Goal: Task Accomplishment & Management: Use online tool/utility

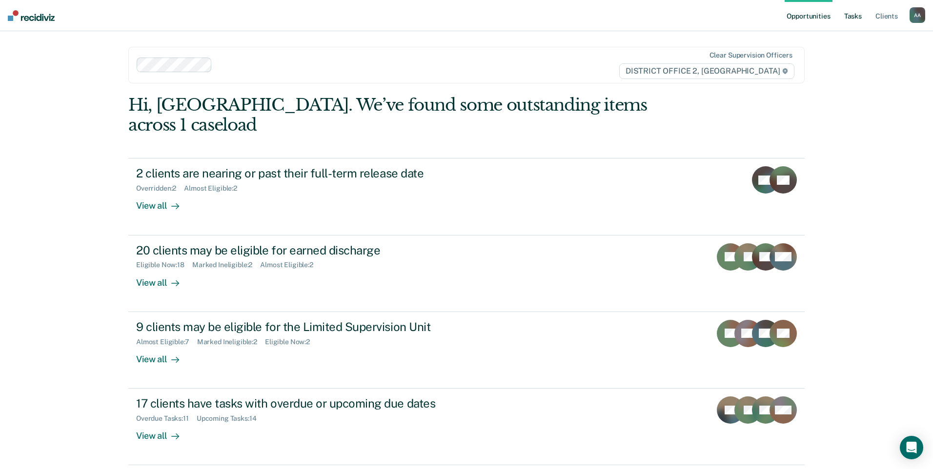
click at [859, 28] on link "Tasks" at bounding box center [852, 15] width 21 height 31
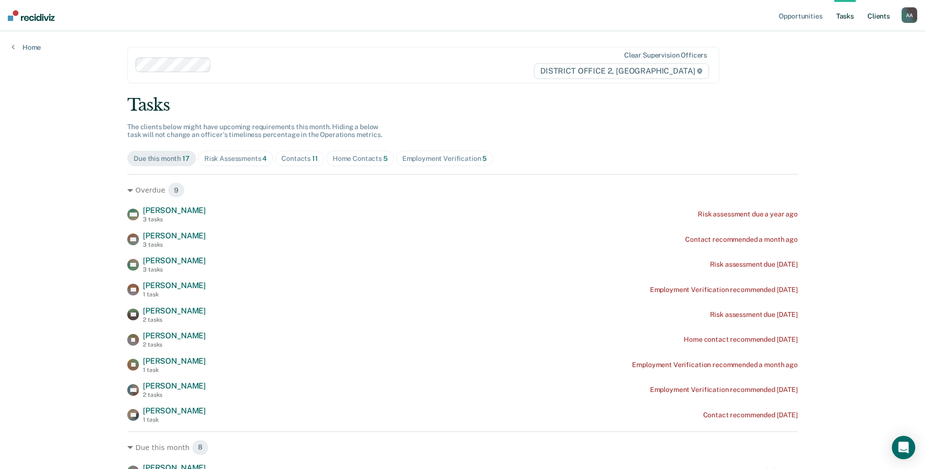
click at [879, 22] on link "Client s" at bounding box center [879, 15] width 26 height 31
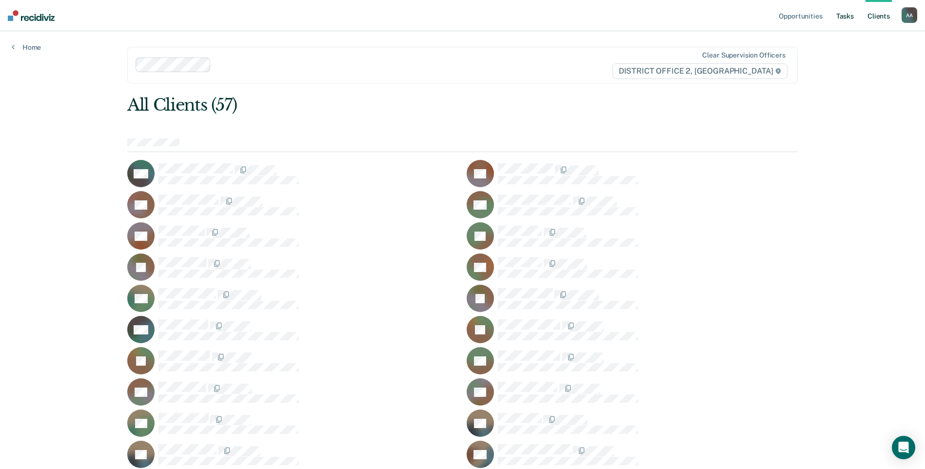
click at [846, 17] on link "Tasks" at bounding box center [845, 15] width 21 height 31
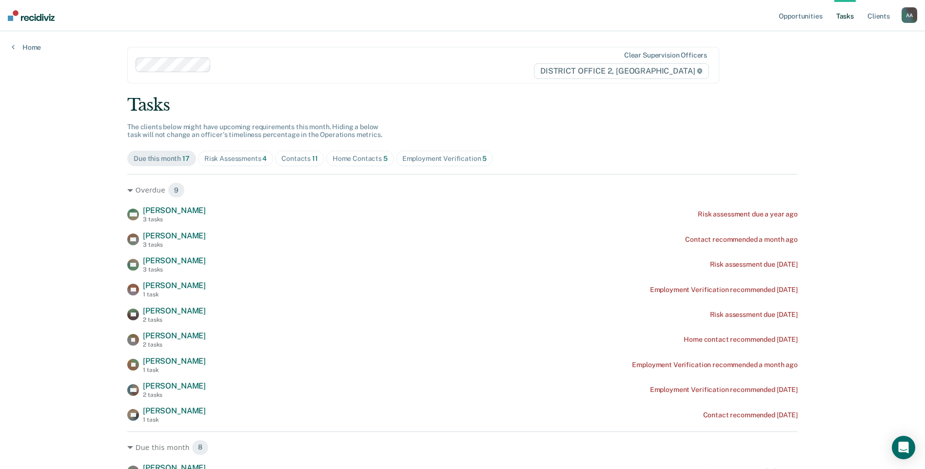
click at [285, 155] on div "Contacts 11" at bounding box center [299, 159] width 37 height 8
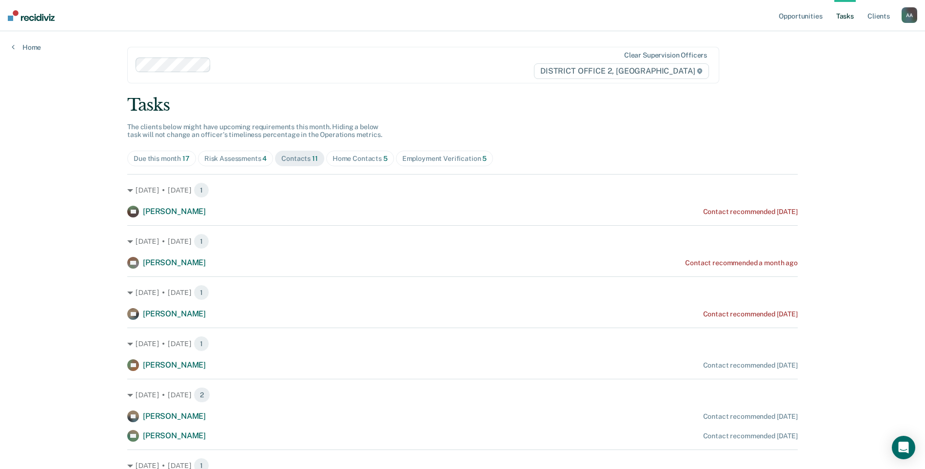
click at [244, 157] on div "Risk Assessments 4" at bounding box center [235, 159] width 63 height 8
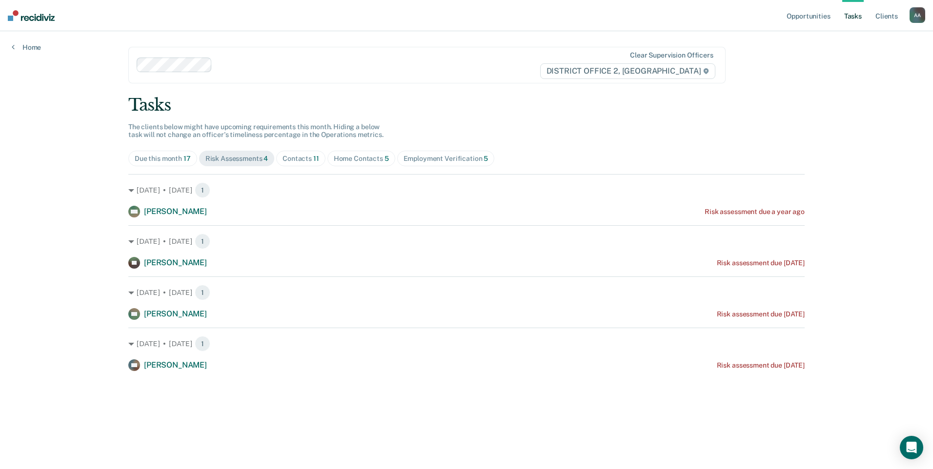
click at [305, 157] on div "Contacts 11" at bounding box center [300, 159] width 37 height 8
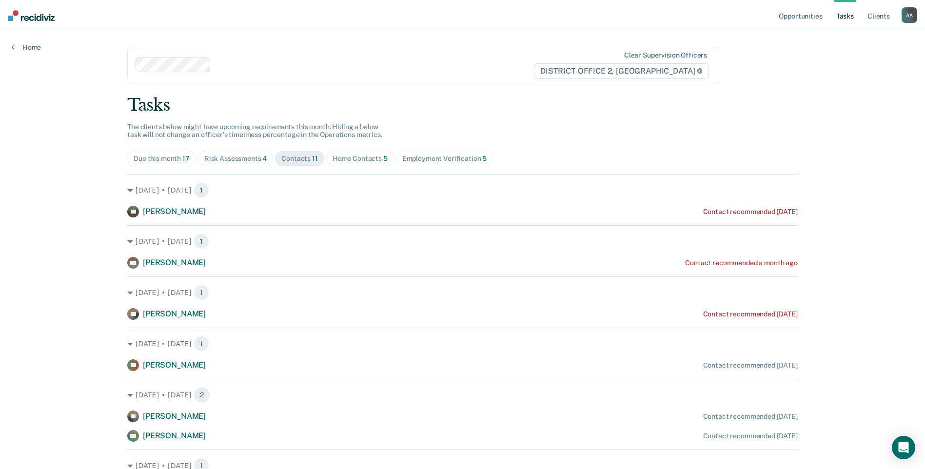
click at [344, 154] on span "Home Contacts 5" at bounding box center [360, 159] width 68 height 16
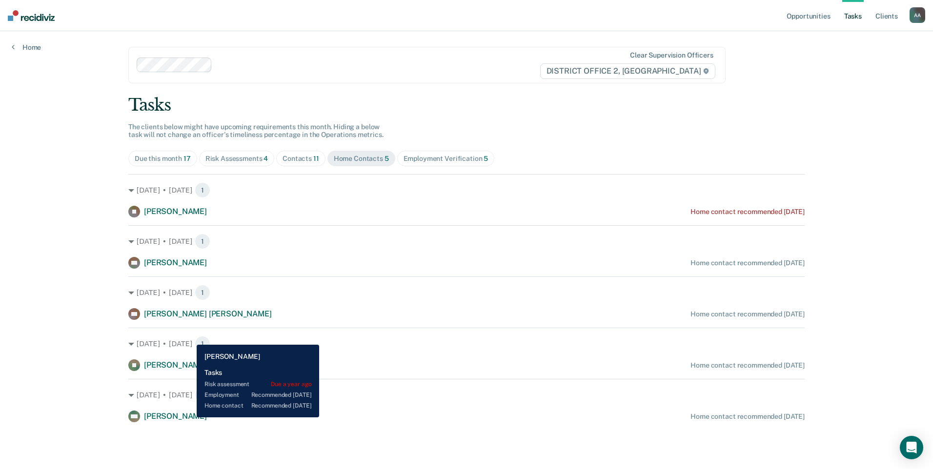
click at [189, 418] on span "[PERSON_NAME]" at bounding box center [175, 416] width 63 height 9
